Goal: Leave review/rating: Share an evaluation or opinion about a product, service, or content

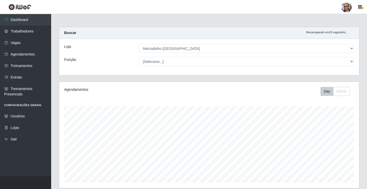
select select "345"
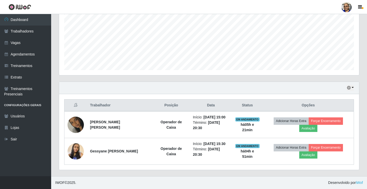
scroll to position [106, 300]
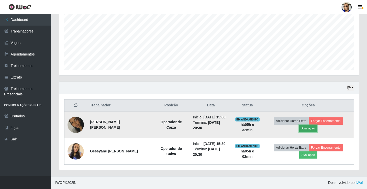
click at [314, 129] on button "Avaliação" at bounding box center [308, 128] width 18 height 7
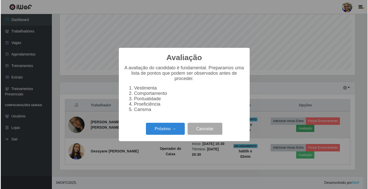
scroll to position [106, 297]
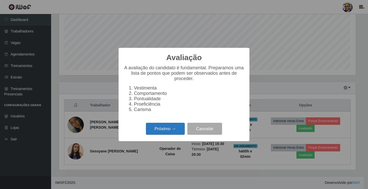
click at [169, 133] on button "Próximo →" at bounding box center [165, 129] width 39 height 12
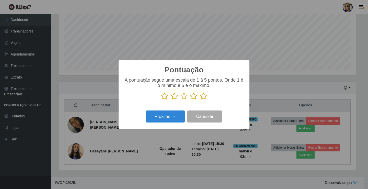
scroll to position [255554, 255364]
click at [204, 98] on icon at bounding box center [203, 96] width 7 height 8
click at [200, 100] on input "radio" at bounding box center [200, 100] width 0 height 0
click at [174, 120] on button "Próximo →" at bounding box center [165, 116] width 39 height 12
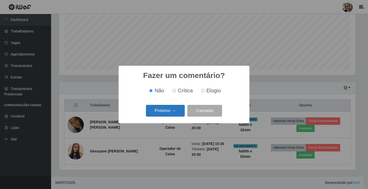
click at [177, 114] on button "Próximo →" at bounding box center [165, 111] width 39 height 12
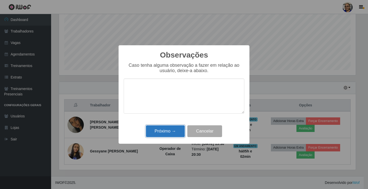
click at [175, 135] on button "Próximo →" at bounding box center [165, 131] width 39 height 12
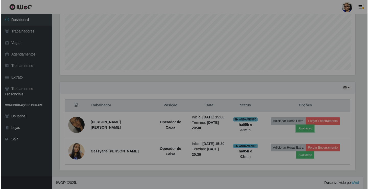
scroll to position [106, 300]
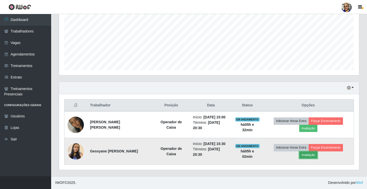
click at [314, 156] on button "Avaliação" at bounding box center [308, 154] width 18 height 7
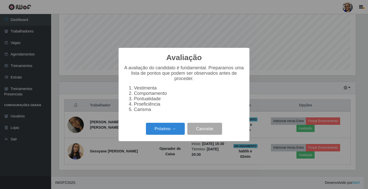
scroll to position [106, 297]
click at [175, 133] on button "Próximo →" at bounding box center [165, 129] width 39 height 12
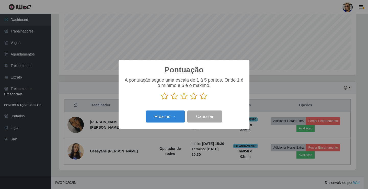
scroll to position [255554, 255364]
click at [202, 97] on icon at bounding box center [203, 96] width 7 height 8
click at [200, 100] on input "radio" at bounding box center [200, 100] width 0 height 0
click at [172, 117] on button "Próximo →" at bounding box center [165, 116] width 39 height 12
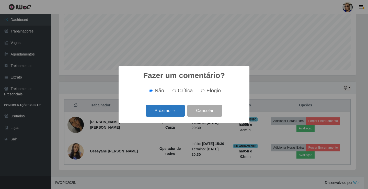
click at [173, 114] on button "Próximo →" at bounding box center [165, 111] width 39 height 12
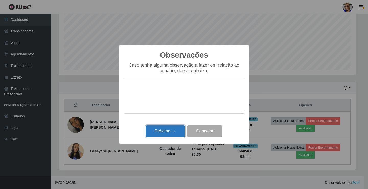
click at [173, 133] on button "Próximo →" at bounding box center [165, 131] width 39 height 12
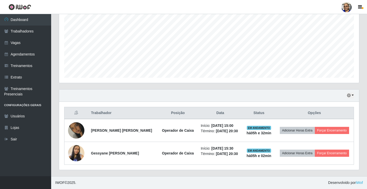
scroll to position [105, 0]
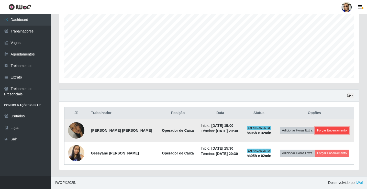
click at [340, 130] on button "Forçar Encerramento" at bounding box center [332, 130] width 34 height 7
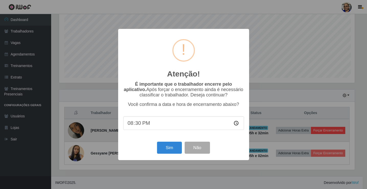
scroll to position [106, 297]
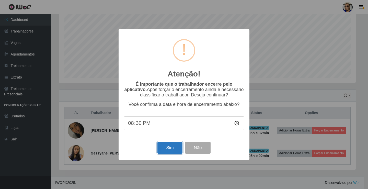
click at [170, 147] on button "Sim" at bounding box center [169, 148] width 25 height 12
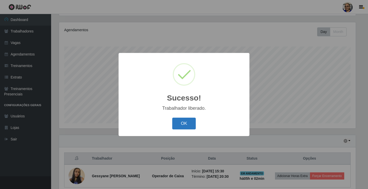
click at [187, 123] on button "OK" at bounding box center [184, 124] width 24 height 12
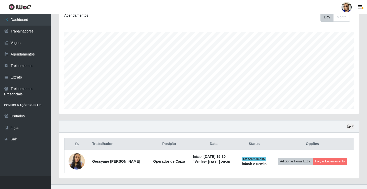
scroll to position [82, 0]
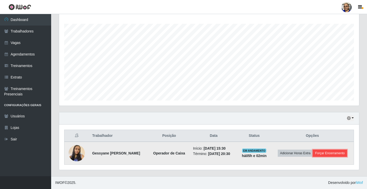
click at [341, 150] on button "Forçar Encerramento" at bounding box center [330, 153] width 34 height 7
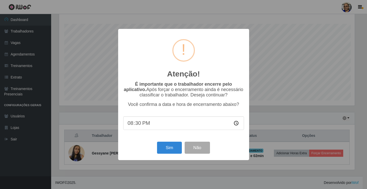
scroll to position [106, 297]
click at [173, 149] on button "Sim" at bounding box center [169, 148] width 25 height 12
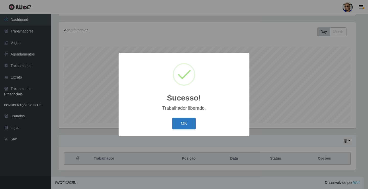
click at [184, 126] on button "OK" at bounding box center [184, 124] width 24 height 12
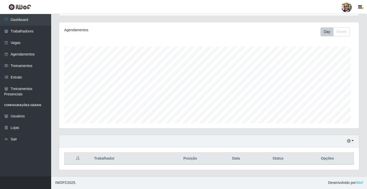
scroll to position [0, 0]
click at [352, 139] on button "button" at bounding box center [350, 141] width 7 height 6
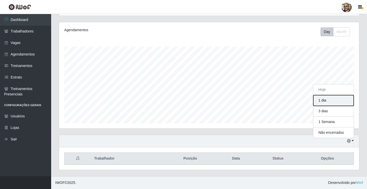
click at [332, 101] on button "1 dia" at bounding box center [333, 100] width 40 height 11
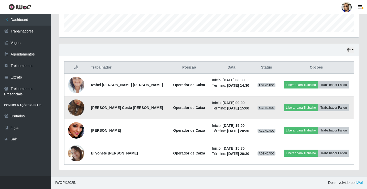
click at [76, 106] on img at bounding box center [76, 107] width 16 height 29
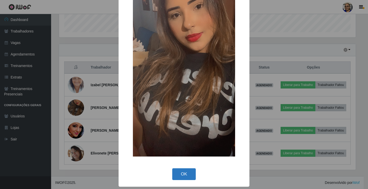
click at [186, 175] on button "OK" at bounding box center [184, 174] width 24 height 12
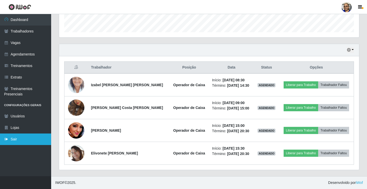
click at [25, 141] on link "Sair" at bounding box center [25, 139] width 51 height 12
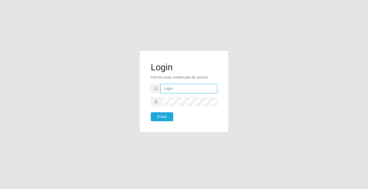
type input "[EMAIL_ADDRESS][DOMAIN_NAME]"
